Goal: Task Accomplishment & Management: Manage account settings

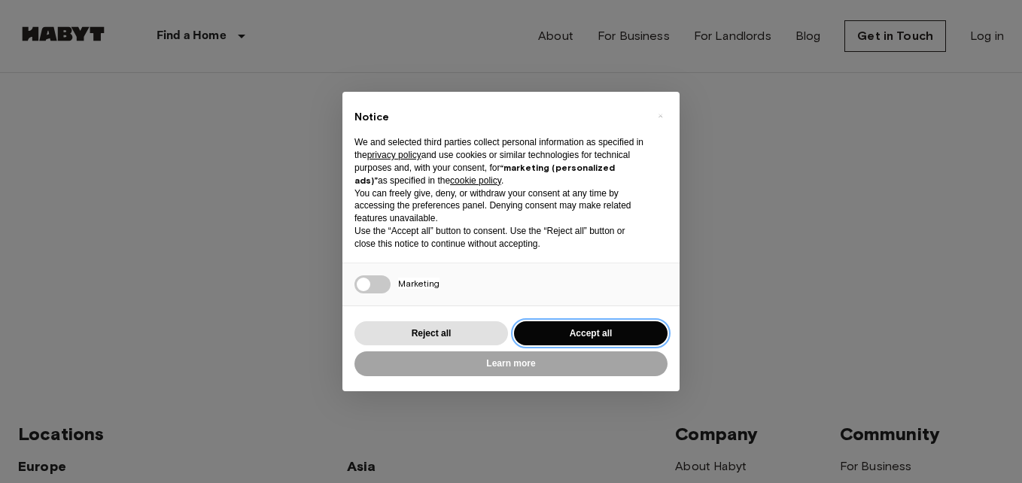
click at [555, 327] on button "Accept all" at bounding box center [591, 333] width 154 height 25
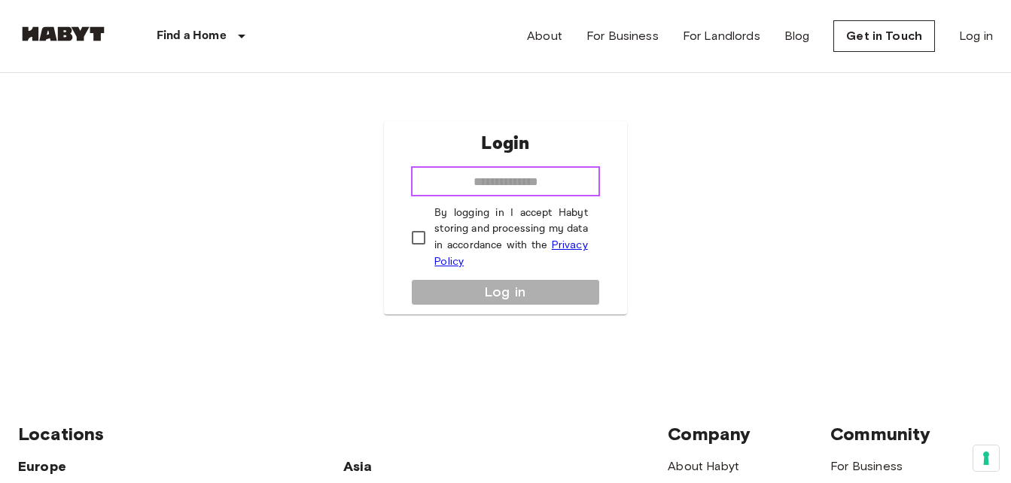
click at [522, 184] on input "email" at bounding box center [505, 181] width 188 height 30
type input "**********"
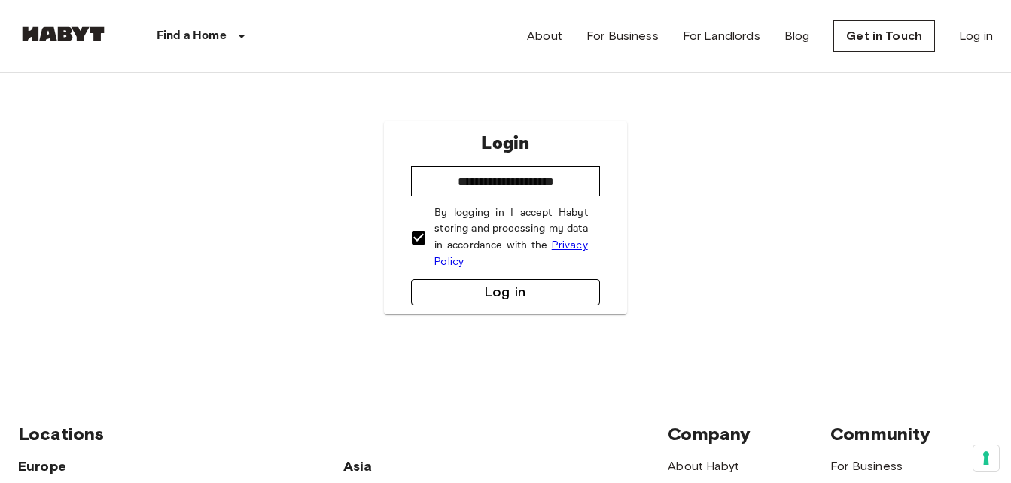
click at [488, 290] on button "Log in" at bounding box center [505, 292] width 188 height 26
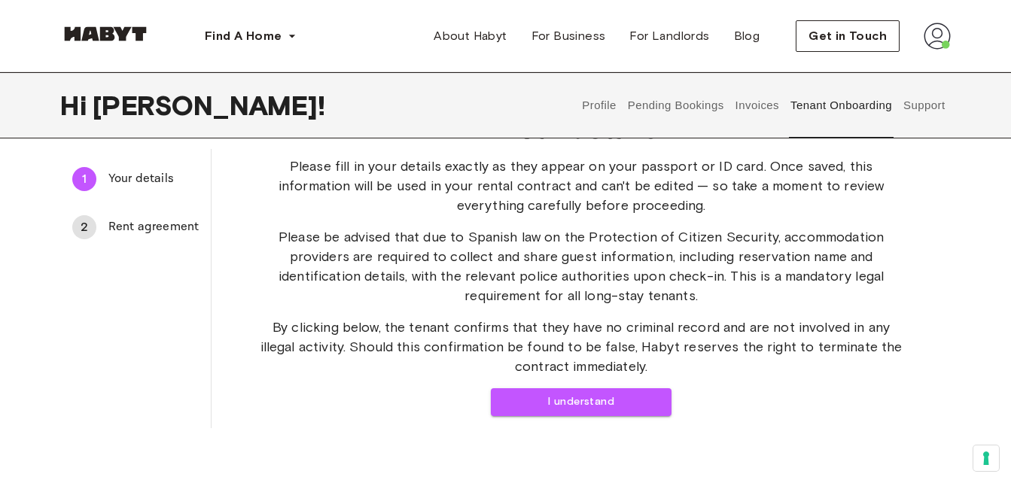
scroll to position [75, 0]
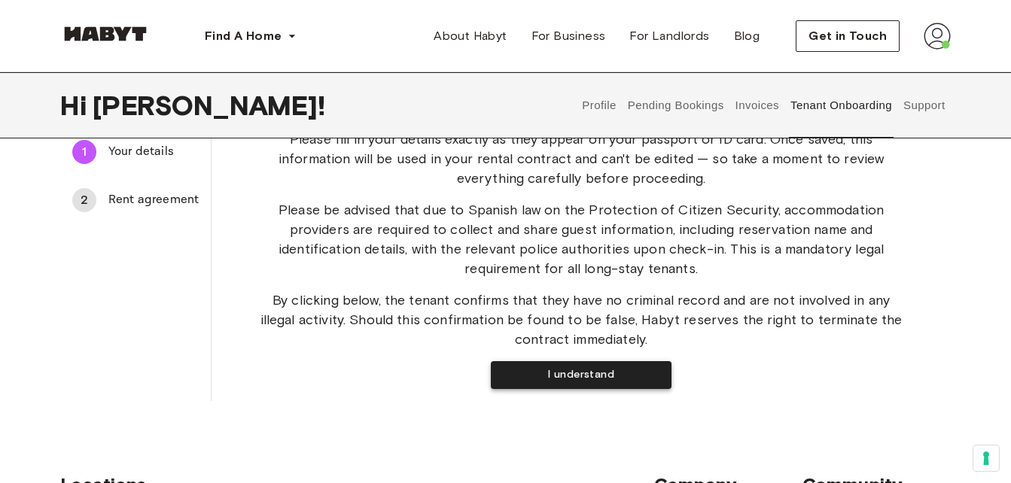
click at [597, 377] on button "I understand" at bounding box center [581, 375] width 181 height 28
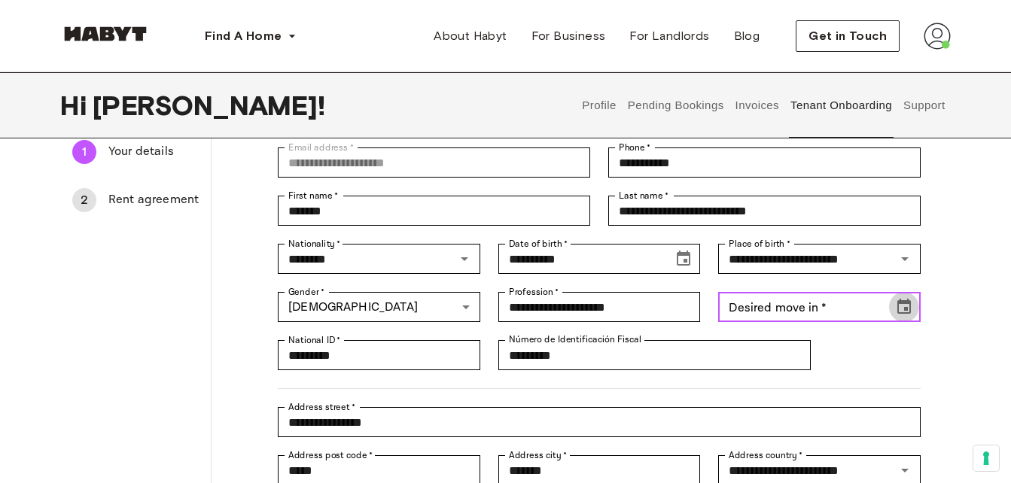
click at [902, 307] on icon "Choose date" at bounding box center [904, 307] width 18 height 18
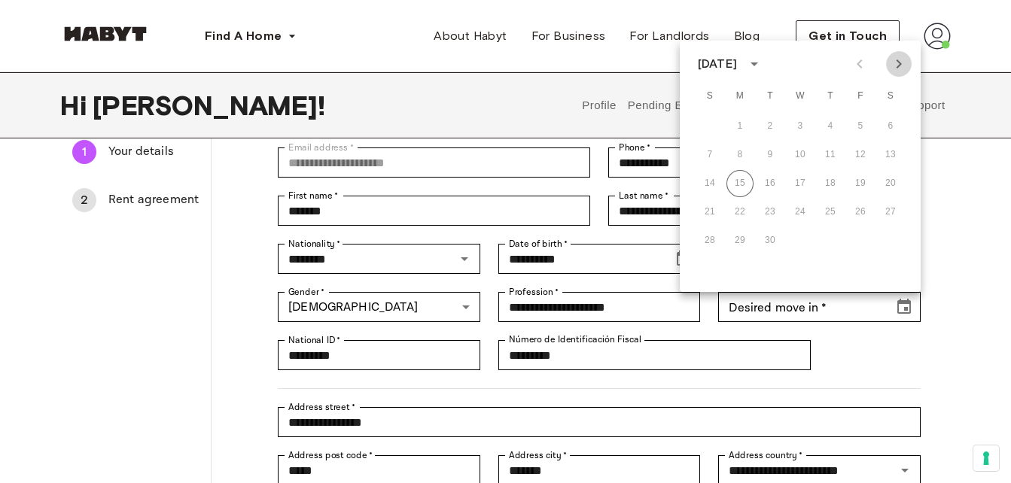
click at [902, 68] on icon "Next month" at bounding box center [898, 64] width 18 height 18
click at [744, 210] on button "20" at bounding box center [739, 212] width 27 height 27
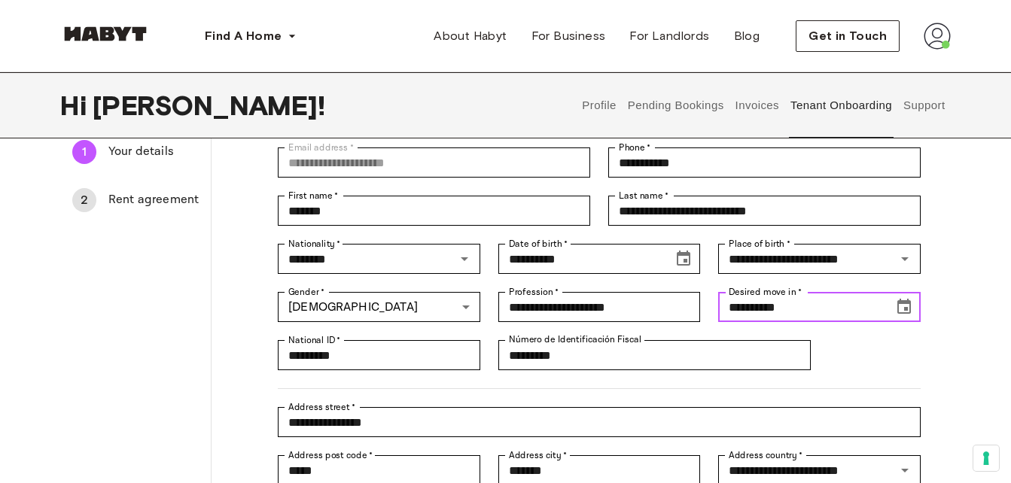
click at [901, 305] on icon "Choose date, selected date is Oct 19, 2025" at bounding box center [904, 307] width 18 height 18
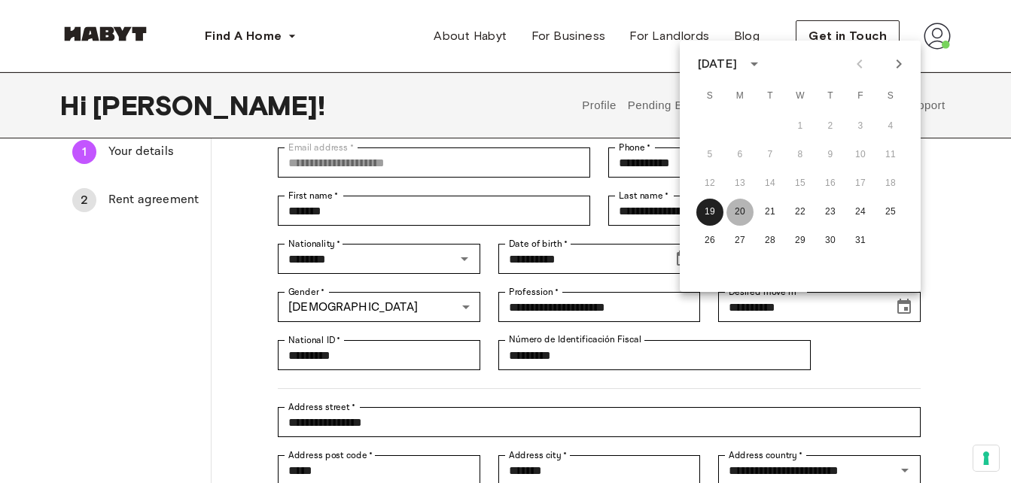
click at [743, 216] on button "20" at bounding box center [739, 212] width 27 height 27
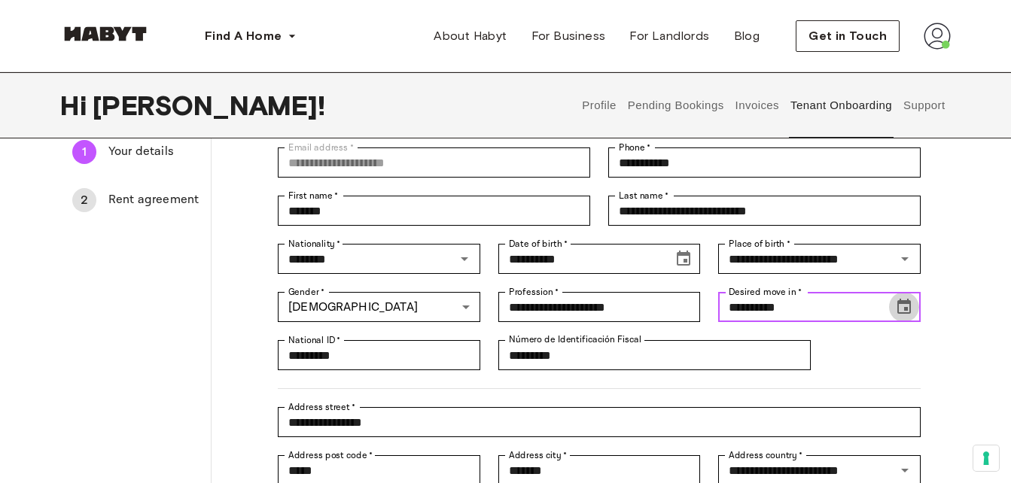
click at [900, 306] on icon "Choose date, selected date is Oct 19, 2025" at bounding box center [904, 307] width 18 height 18
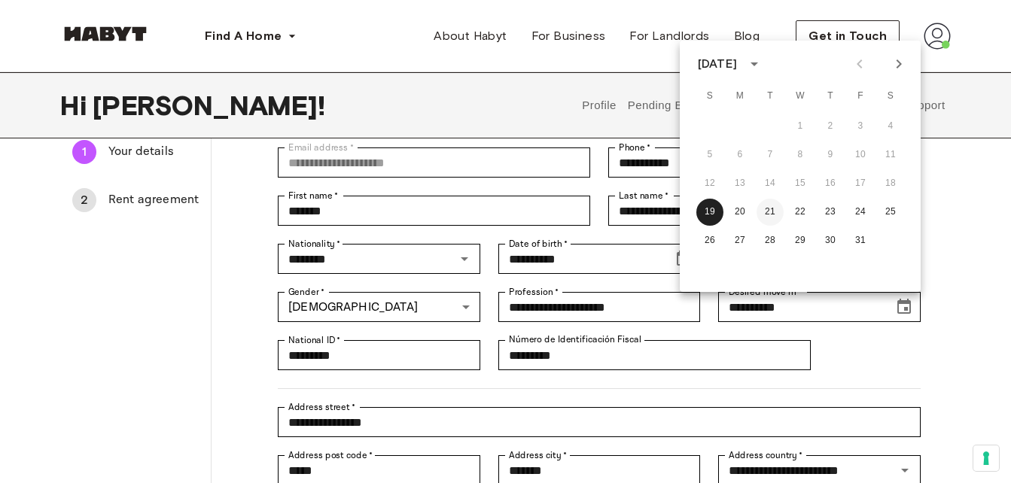
click at [768, 213] on button "21" at bounding box center [769, 212] width 27 height 27
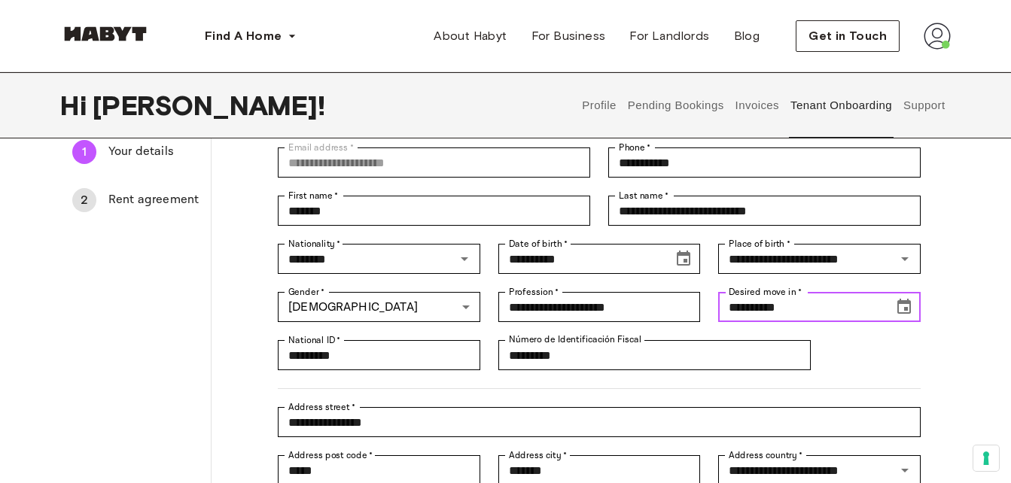
type input "**********"
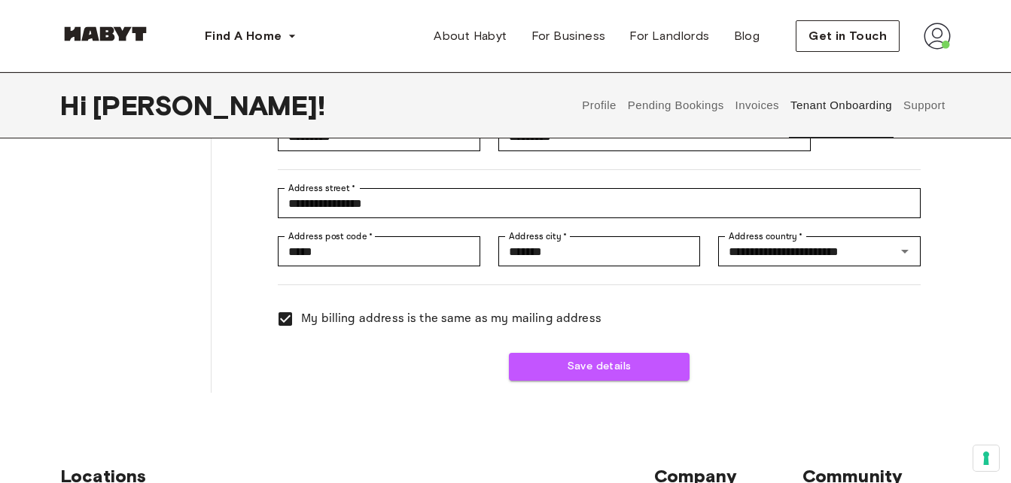
scroll to position [301, 0]
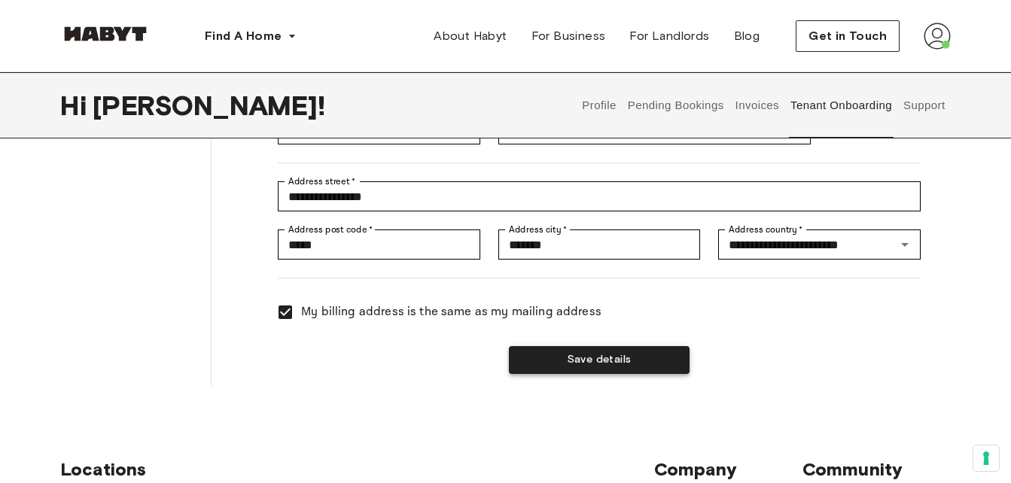
click at [643, 371] on button "Save details" at bounding box center [599, 360] width 181 height 28
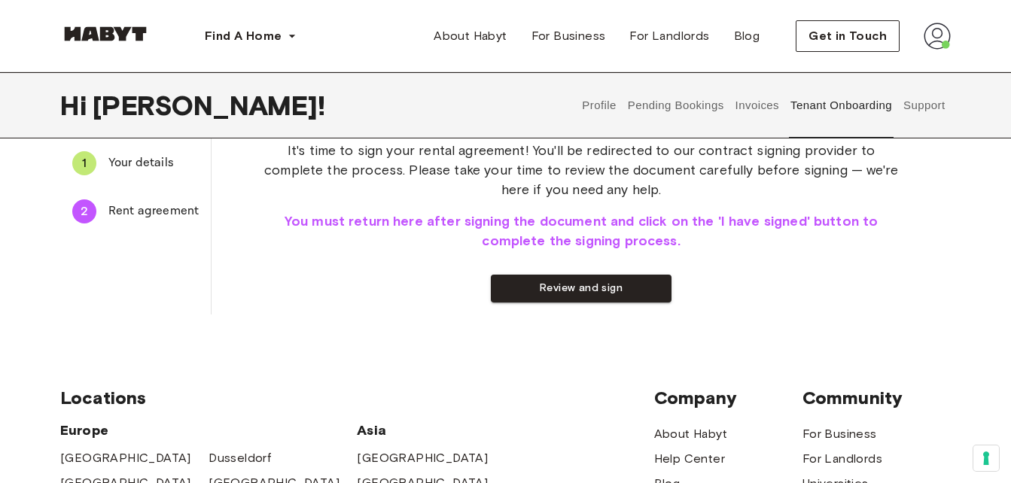
scroll to position [0, 0]
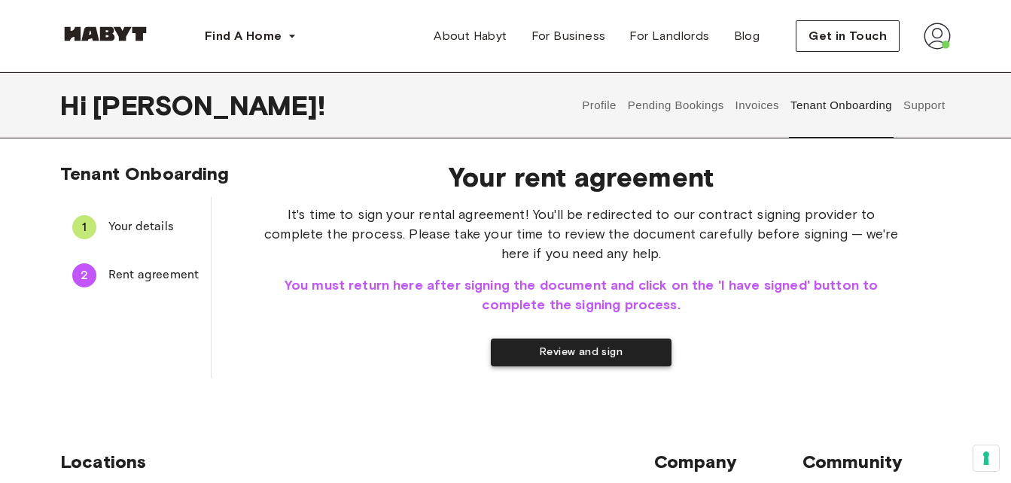
click at [573, 354] on button "Review and sign" at bounding box center [581, 353] width 181 height 28
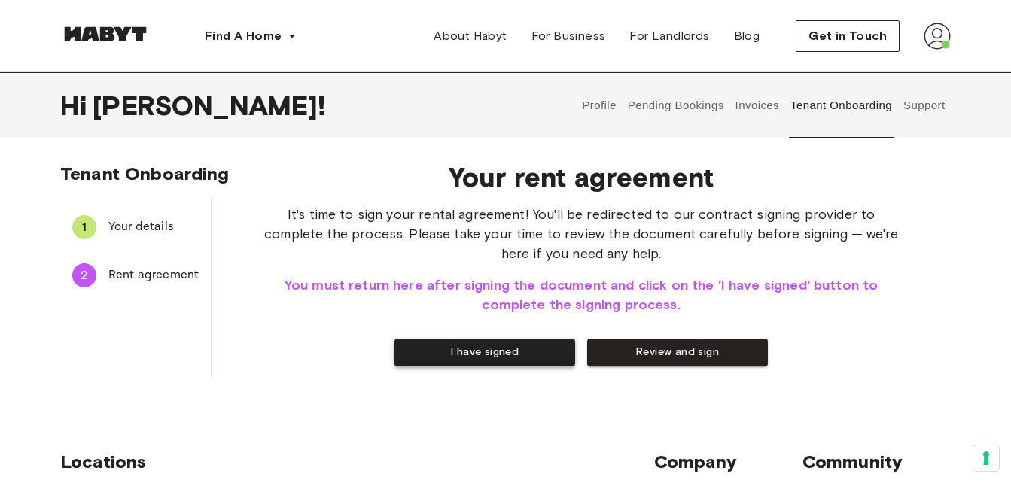
click at [495, 349] on button "I have signed" at bounding box center [484, 353] width 181 height 28
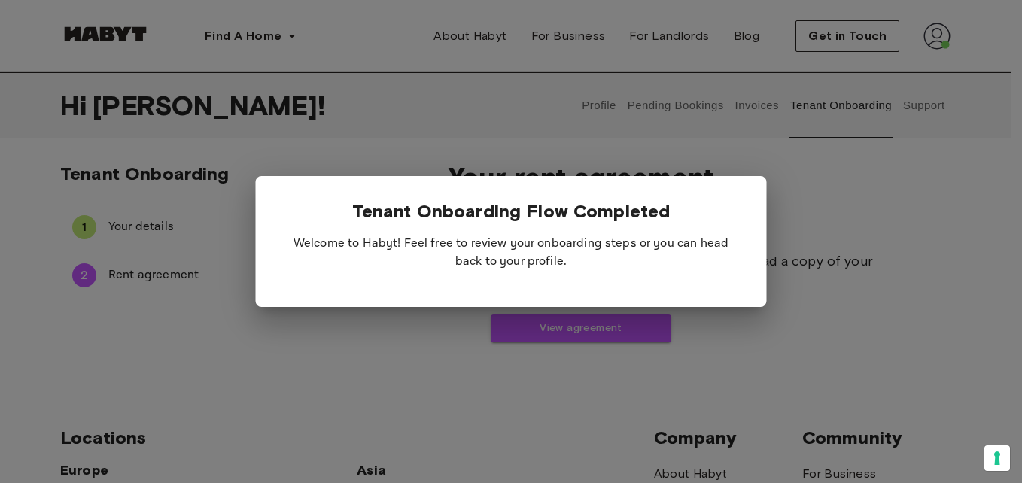
click at [742, 322] on div at bounding box center [511, 241] width 1022 height 483
